Goal: Task Accomplishment & Management: Use online tool/utility

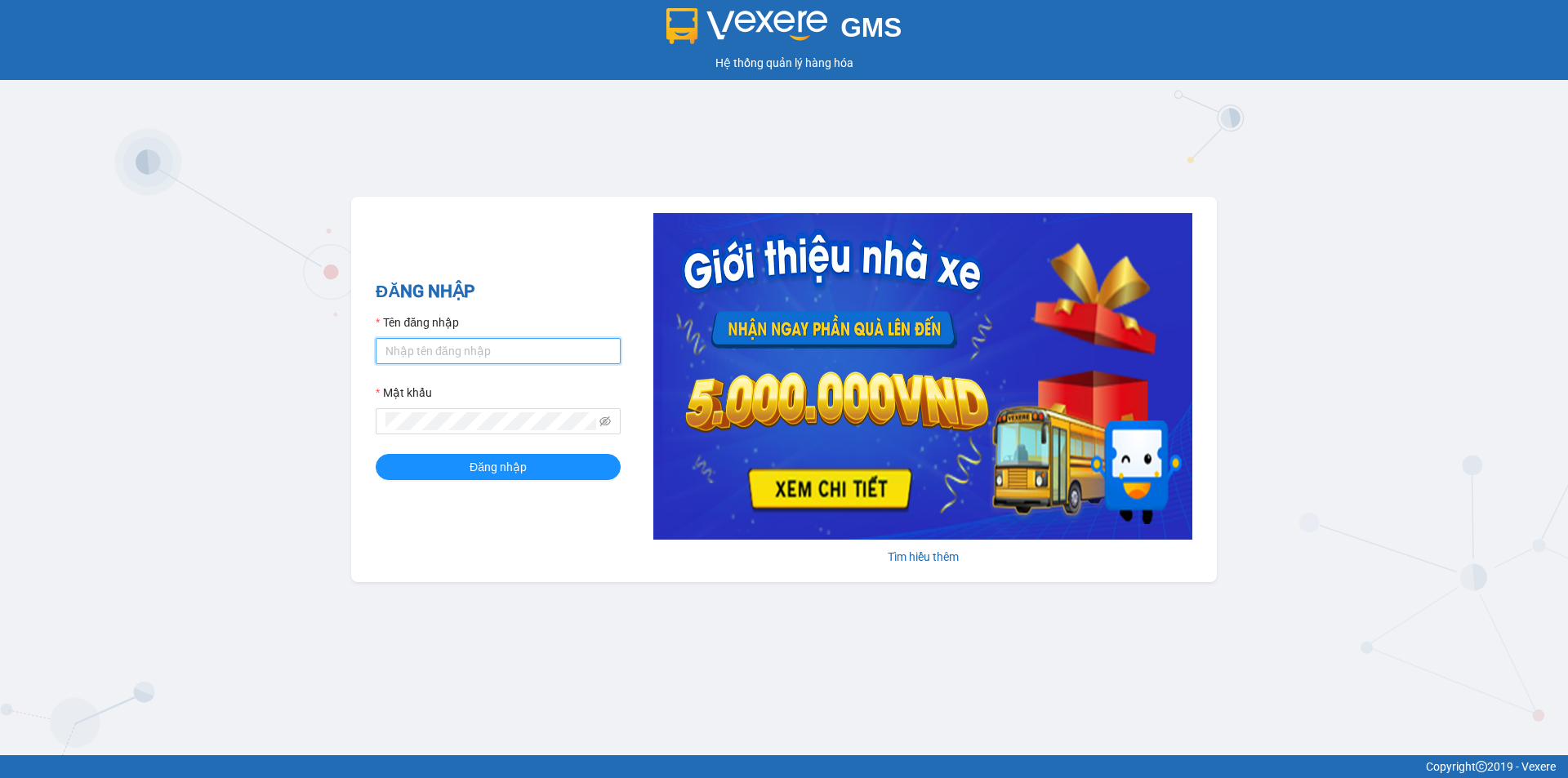
click at [496, 352] on input "Tên đăng nhập" at bounding box center [497, 351] width 245 height 26
type input "huyen2td.ct"
click at [601, 424] on icon "eye-invisible" at bounding box center [605, 421] width 11 height 10
click at [375, 454] on button "Đăng nhập" at bounding box center [497, 467] width 245 height 26
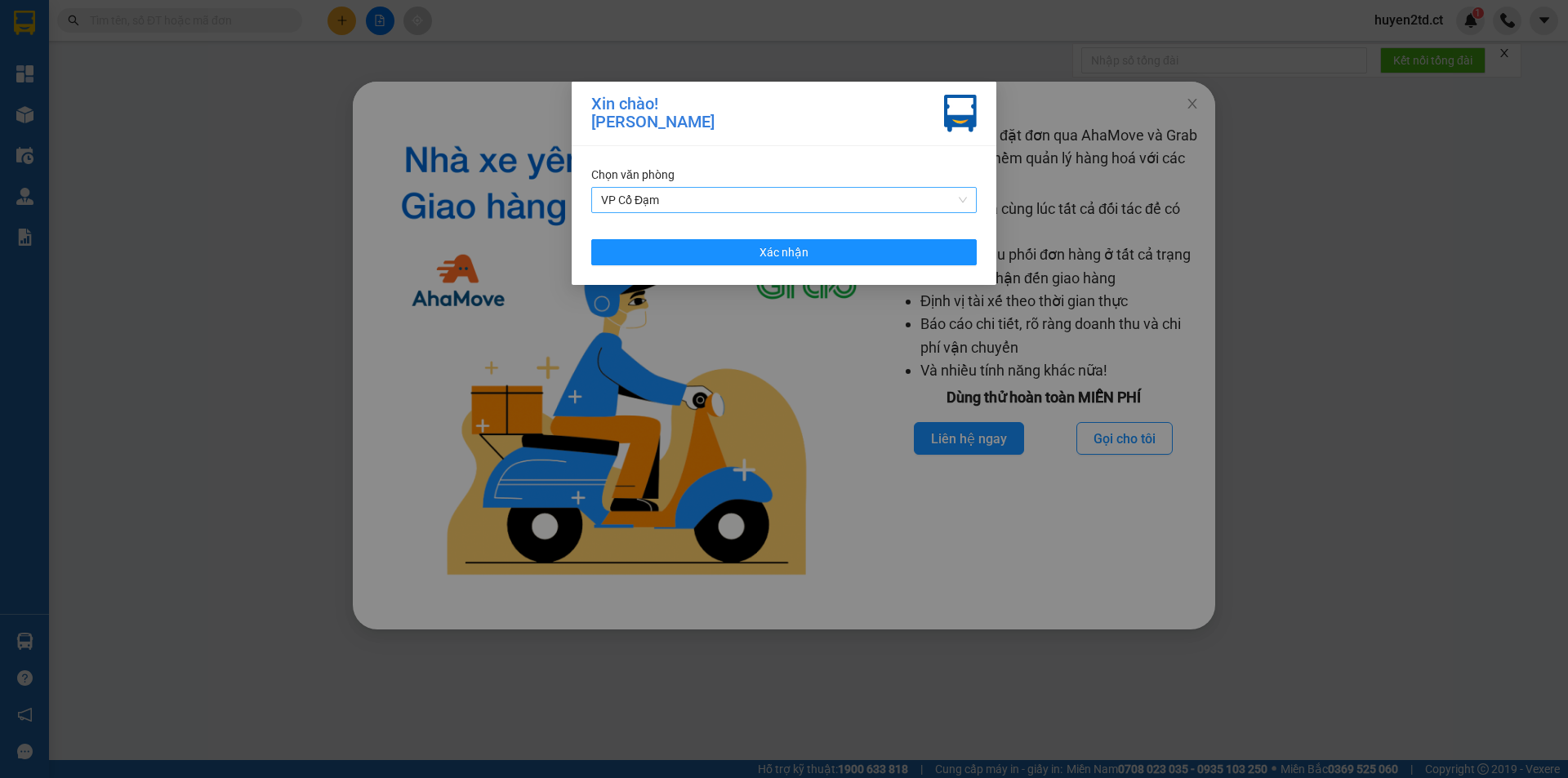
click at [748, 196] on span "VP Cổ Đạm" at bounding box center [784, 200] width 366 height 25
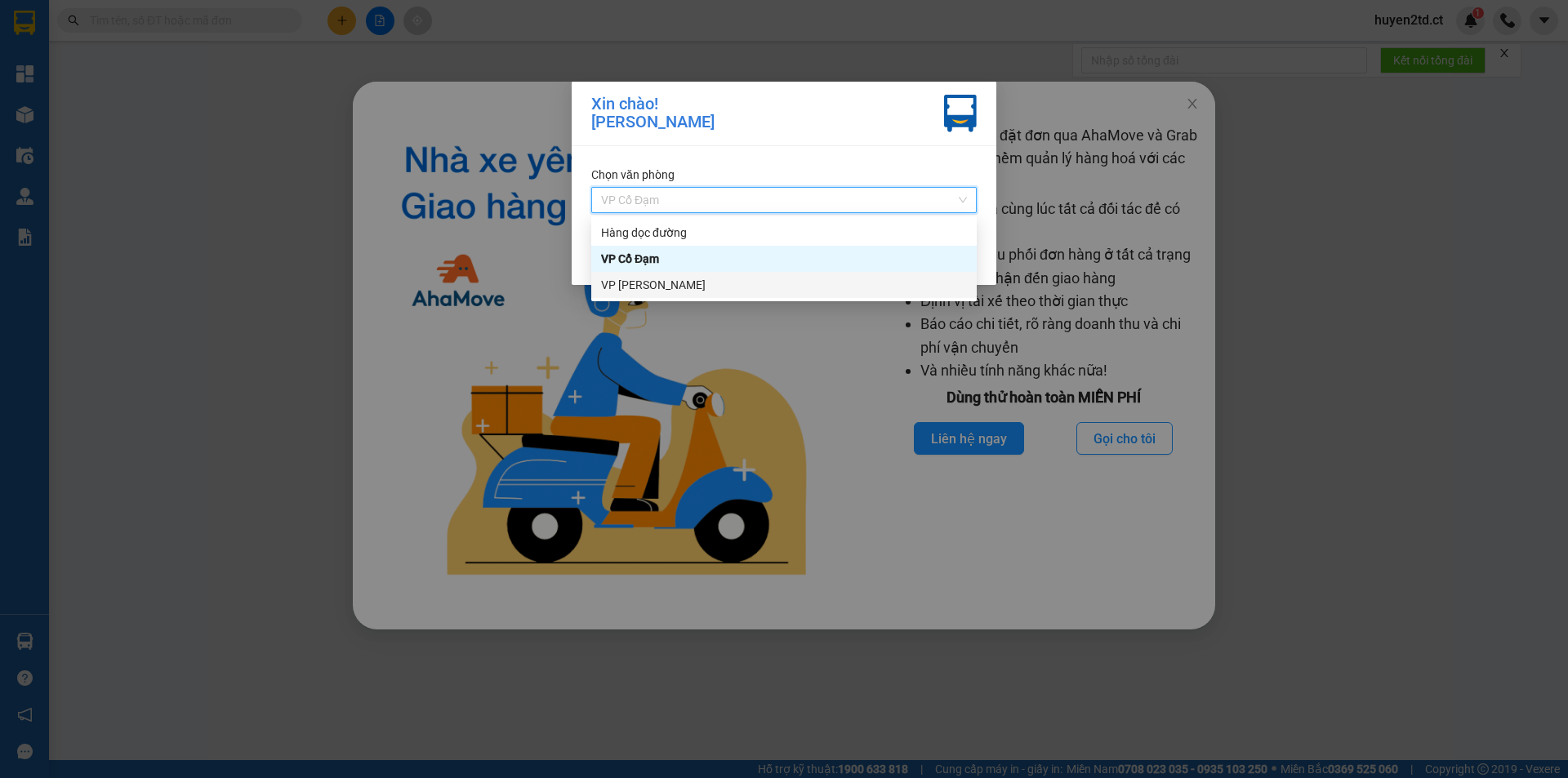
click at [748, 286] on div "VP [PERSON_NAME]" at bounding box center [784, 285] width 366 height 18
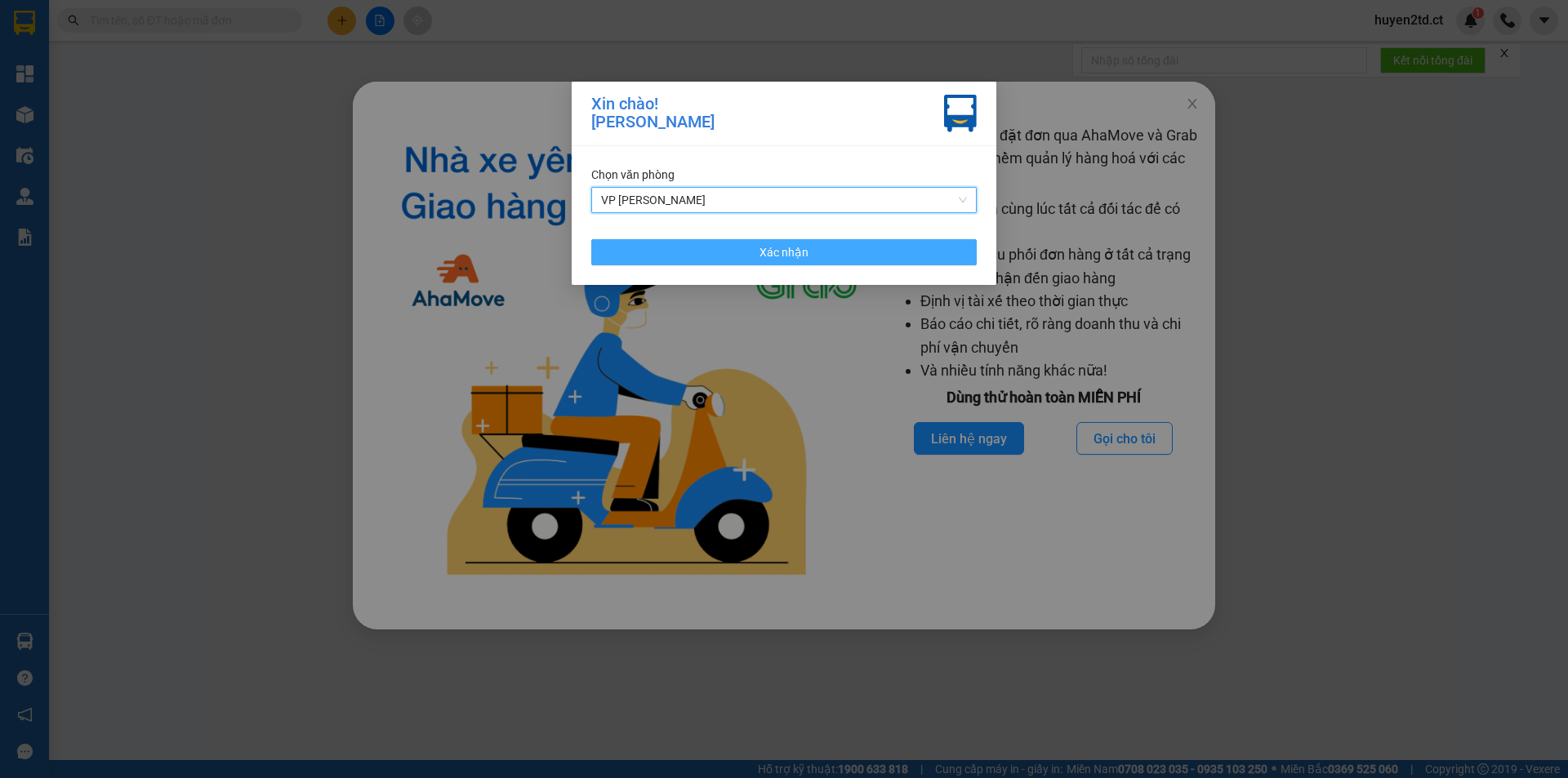
click at [744, 249] on button "Xác nhận" at bounding box center [784, 252] width 385 height 26
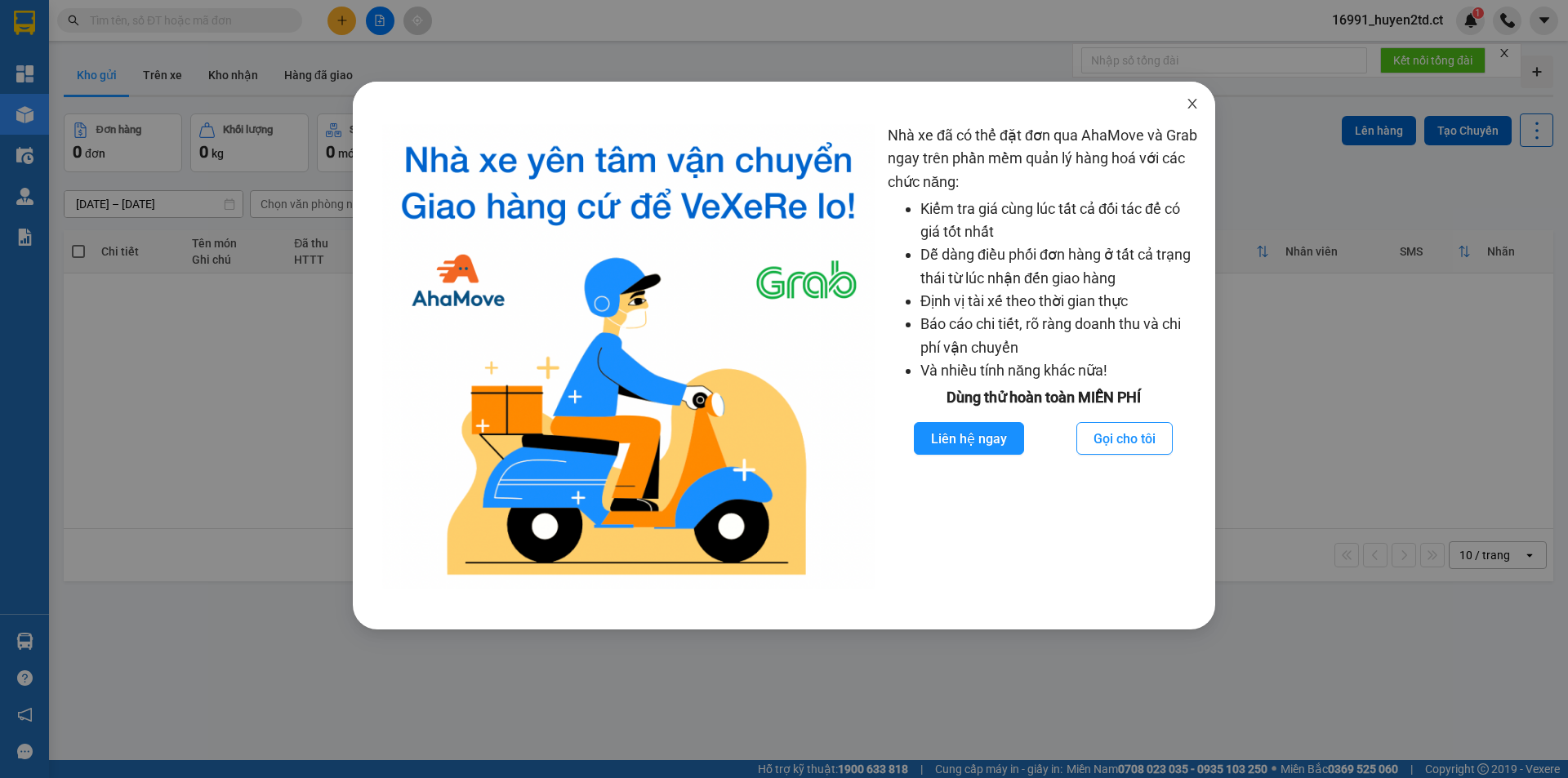
click at [1189, 106] on icon "close" at bounding box center [1192, 104] width 13 height 13
